Goal: Information Seeking & Learning: Check status

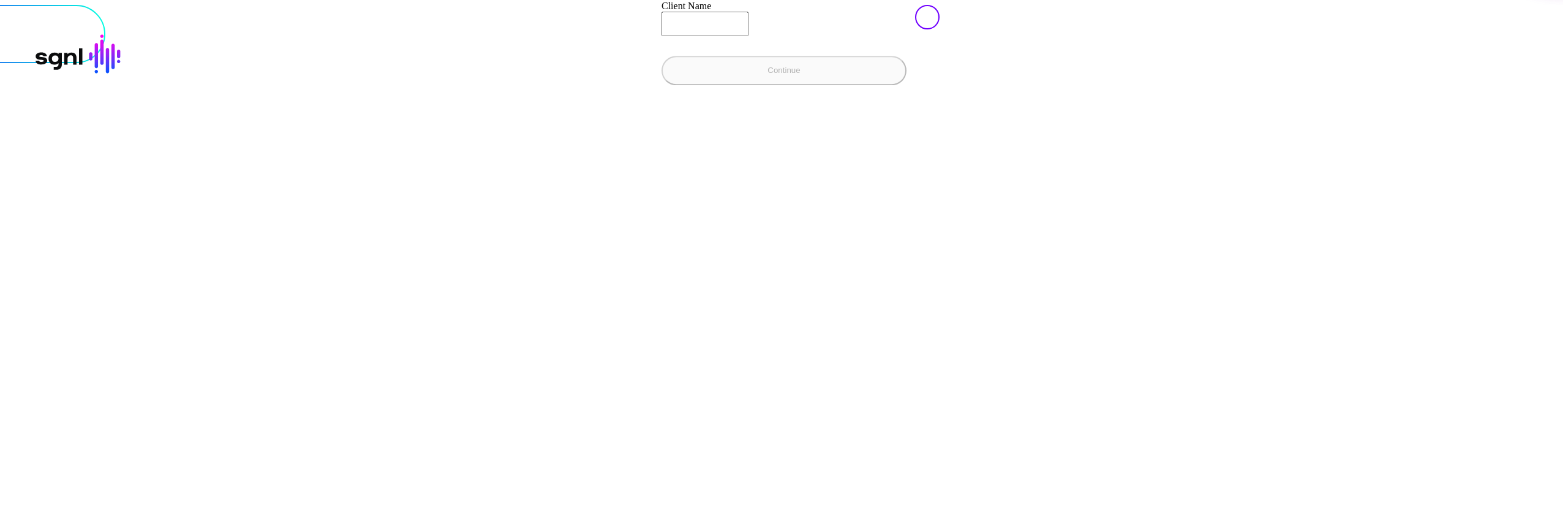
click at [859, 109] on div "Replaced sign in to SGNL Enter your client name and we’ll direct you to your si…" at bounding box center [784, 5] width 1583 height 210
click at [969, 5] on div at bounding box center [784, 5] width 1558 height 0
click at [790, 109] on div "Replaced sign in to SGNL Enter your client name and we’ll direct you to your si…" at bounding box center [784, 5] width 1583 height 210
type input "**********"
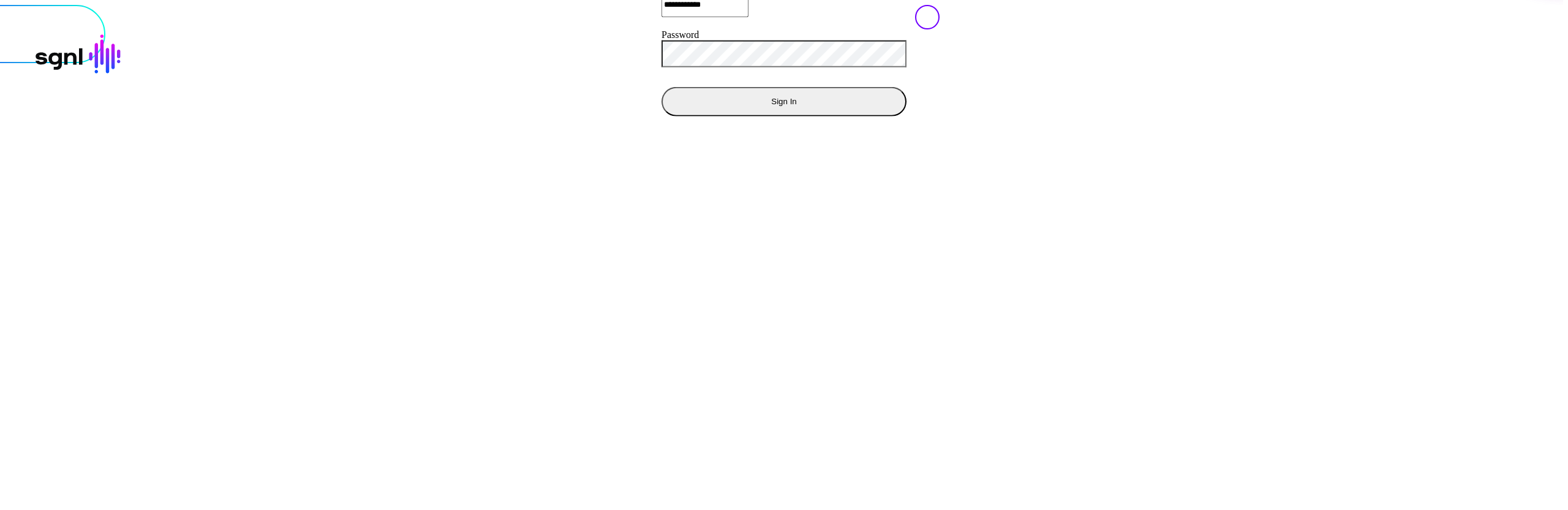
click at [661, 116] on button "Sign In" at bounding box center [784, 100] width 245 height 29
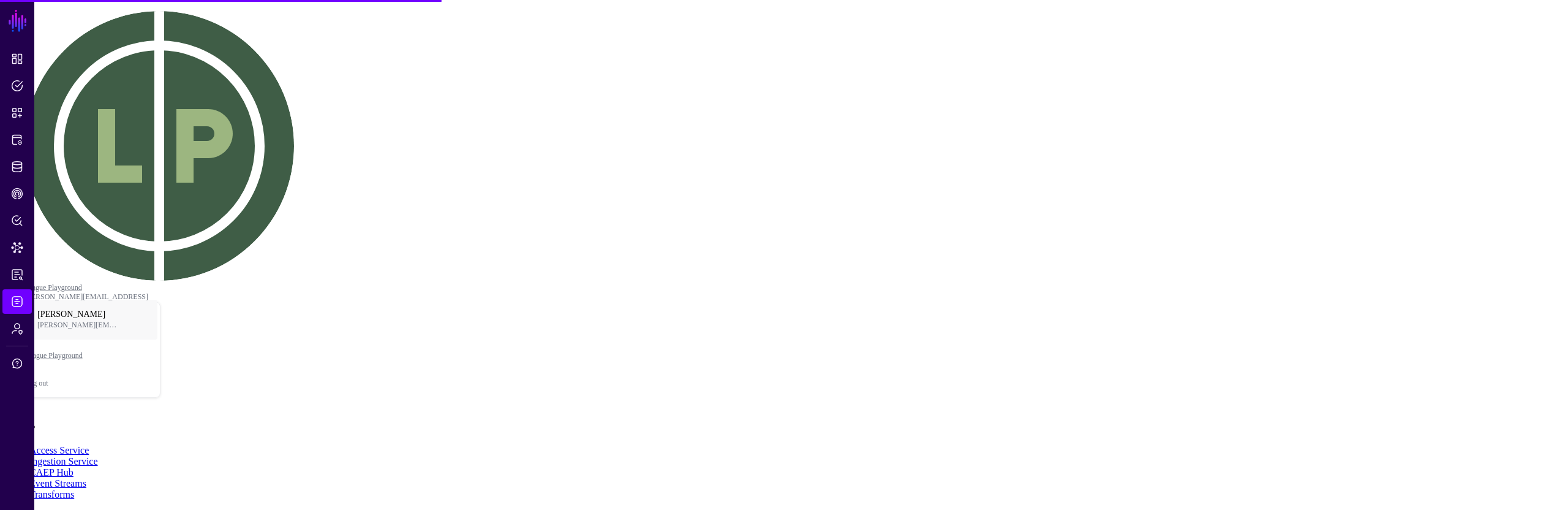
click at [86, 478] on link "Event Streams" at bounding box center [58, 483] width 57 height 11
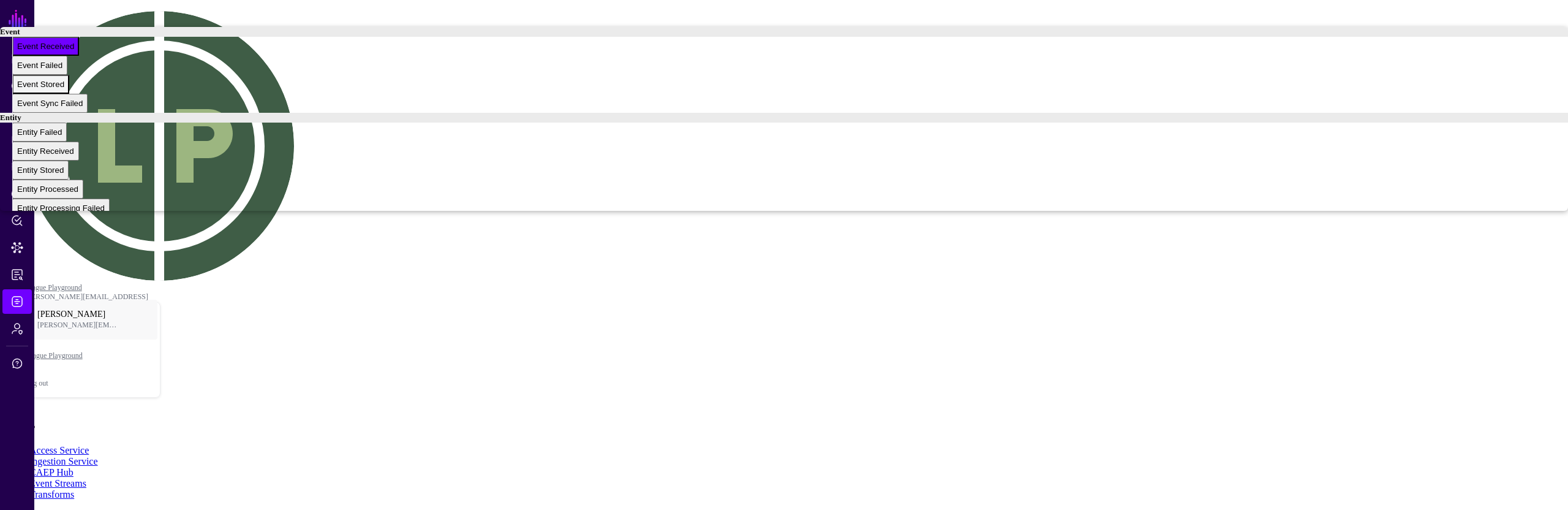
click at [64, 89] on div "Event Stored" at bounding box center [40, 84] width 47 height 9
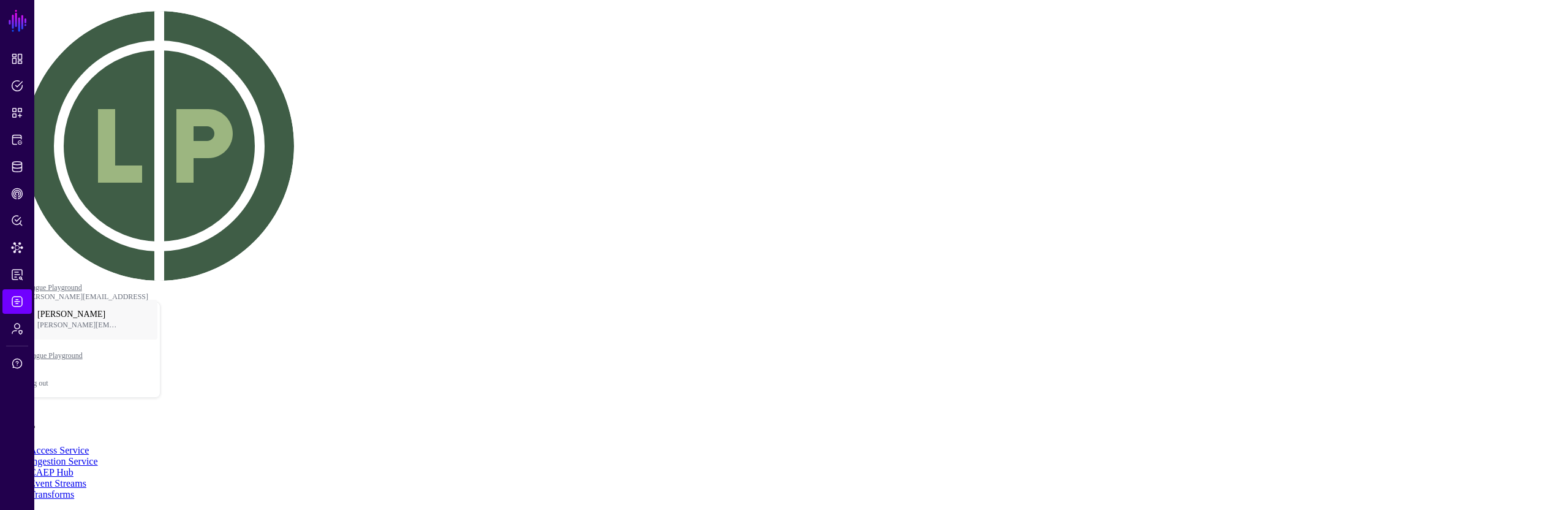
click at [434, 363] on main "SGNL Dashboard Policies Snippets Protected Systems Identity Data Fabric CAEP Hu…" at bounding box center [784, 446] width 1558 height 882
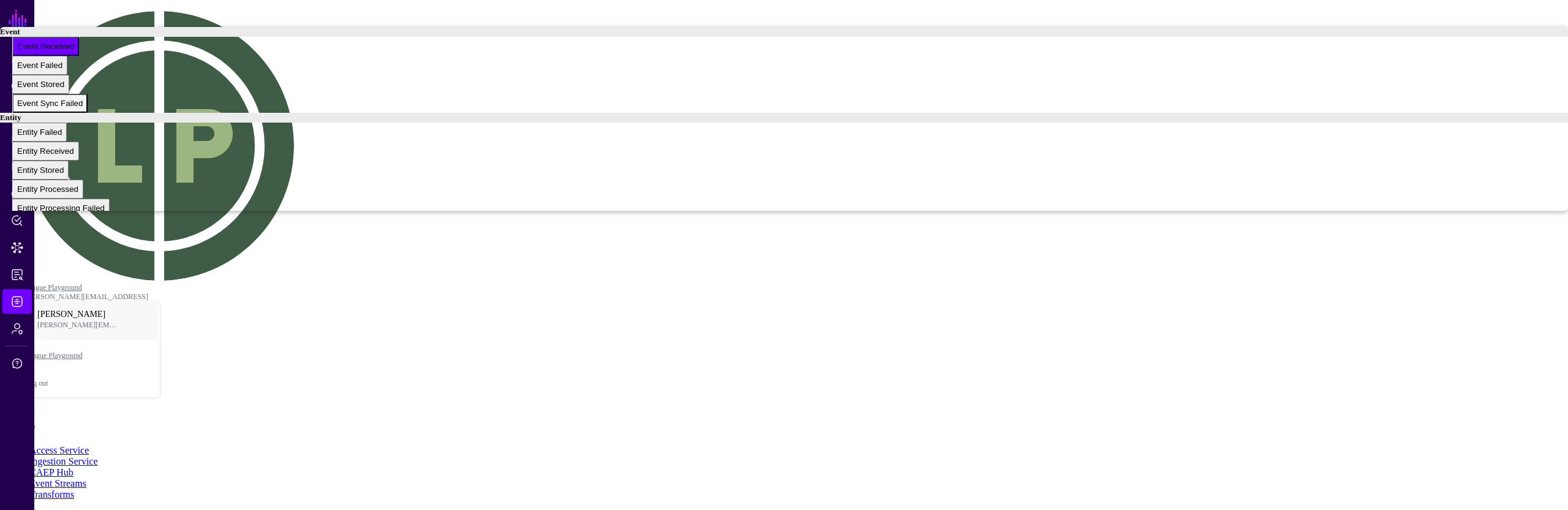
click at [83, 108] on span "Event Sync Failed" at bounding box center [50, 103] width 66 height 9
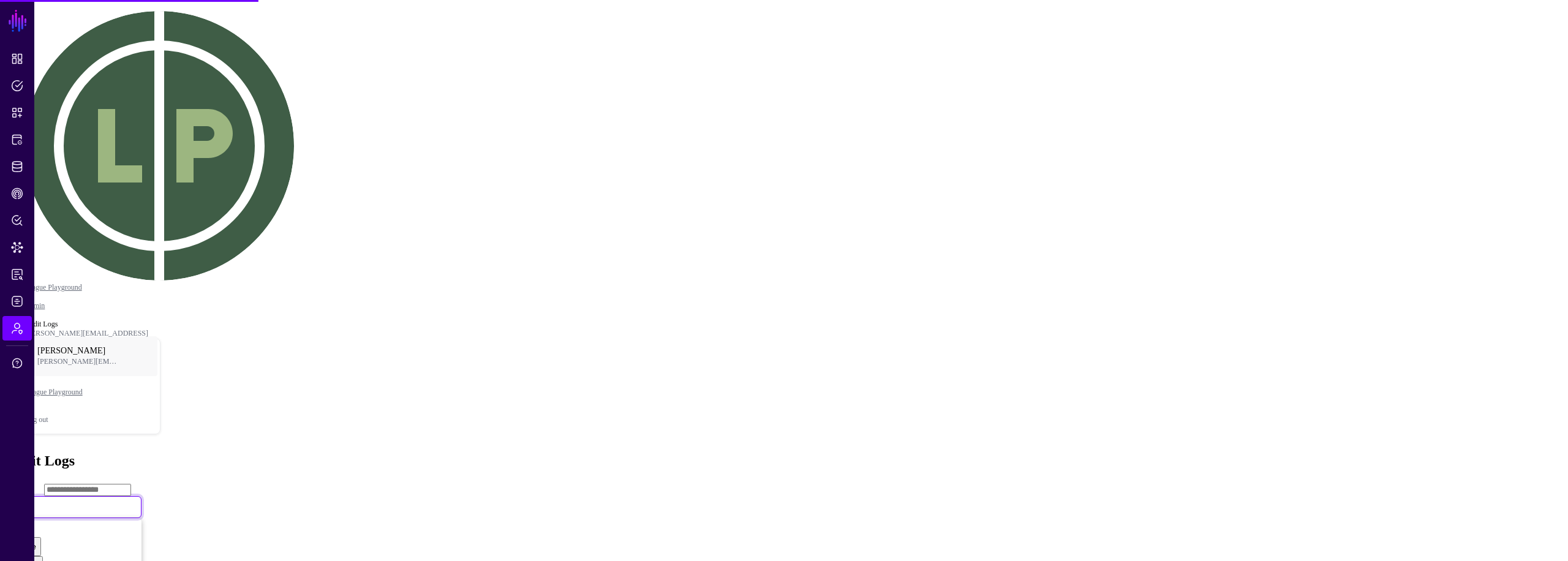
click at [141, 496] on link "All" at bounding box center [75, 507] width 135 height 22
click at [1119, 252] on main "SGNL Dashboard Policies Snippets Protected Systems Identity Data Fabric CAEP Hu…" at bounding box center [784, 441] width 1558 height 872
click at [1033, 305] on main "SGNL Dashboard Policies Snippets Protected Systems Identity Data Fabric CAEP Hu…" at bounding box center [784, 441] width 1558 height 872
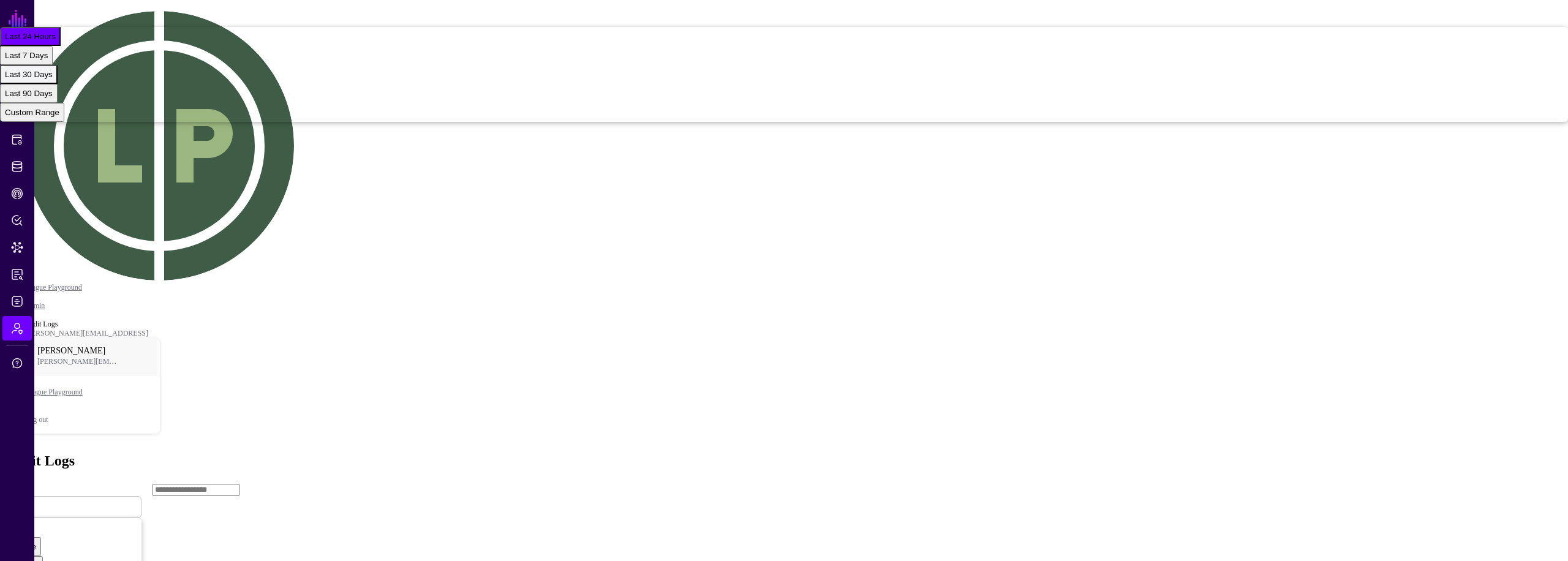
click at [52, 79] on span "Last 30 Days" at bounding box center [29, 75] width 48 height 9
click at [568, 365] on main "SGNL Dashboard Policies Snippets Protected Systems Identity Data Fabric CAEP Hu…" at bounding box center [784, 441] width 1558 height 872
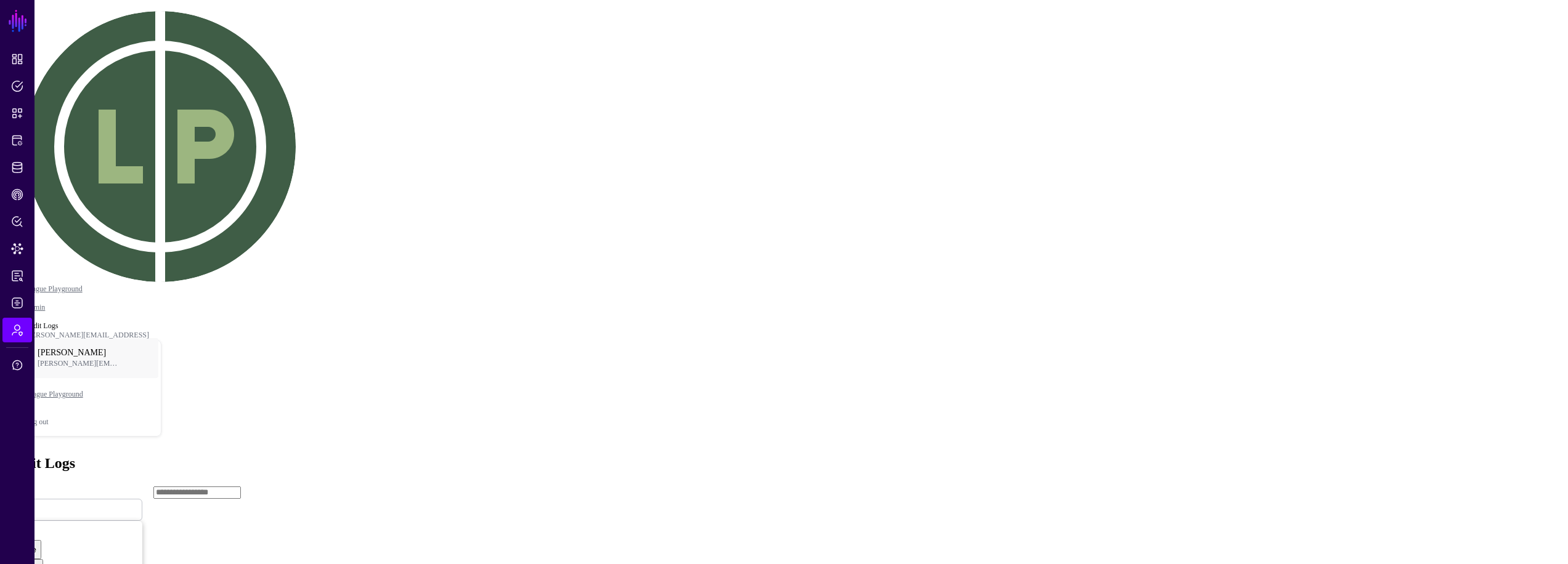
drag, startPoint x: 1108, startPoint y: 327, endPoint x: 1032, endPoint y: 354, distance: 80.7
